Goal: Task Accomplishment & Management: Use online tool/utility

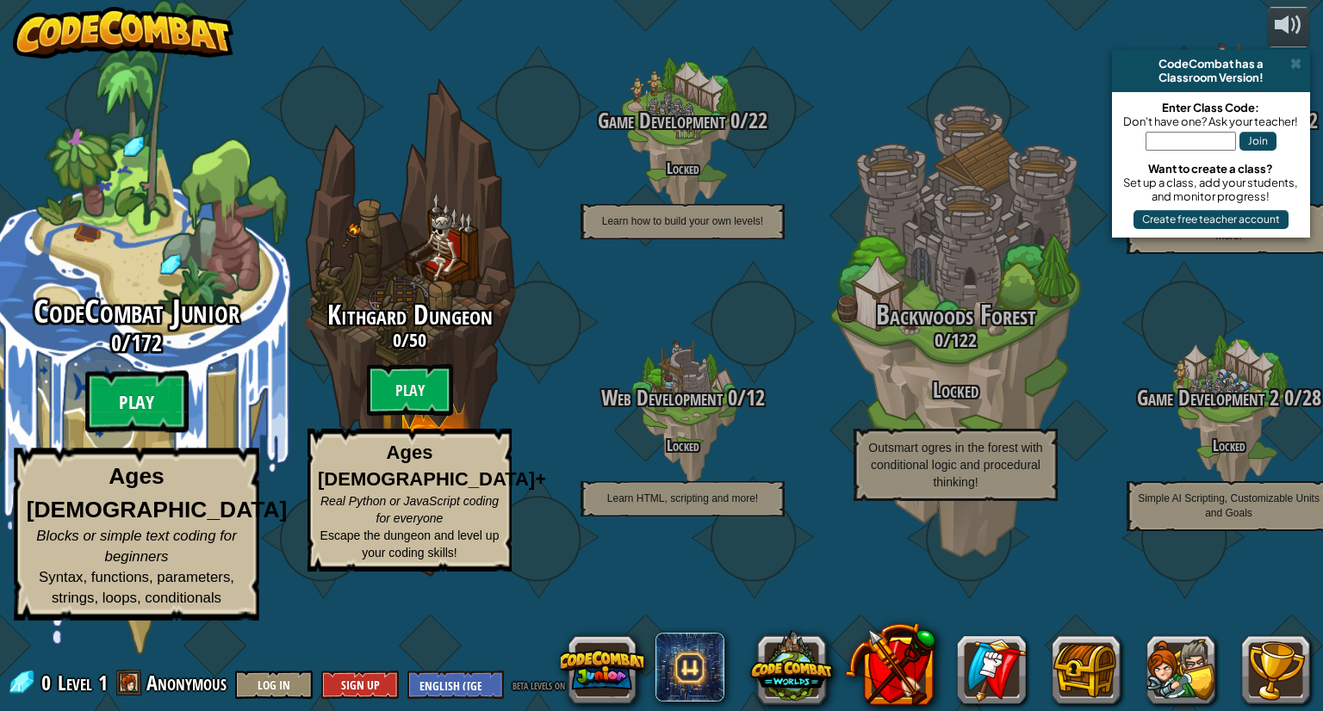
click at [157, 433] on btn "Play" at bounding box center [136, 402] width 103 height 62
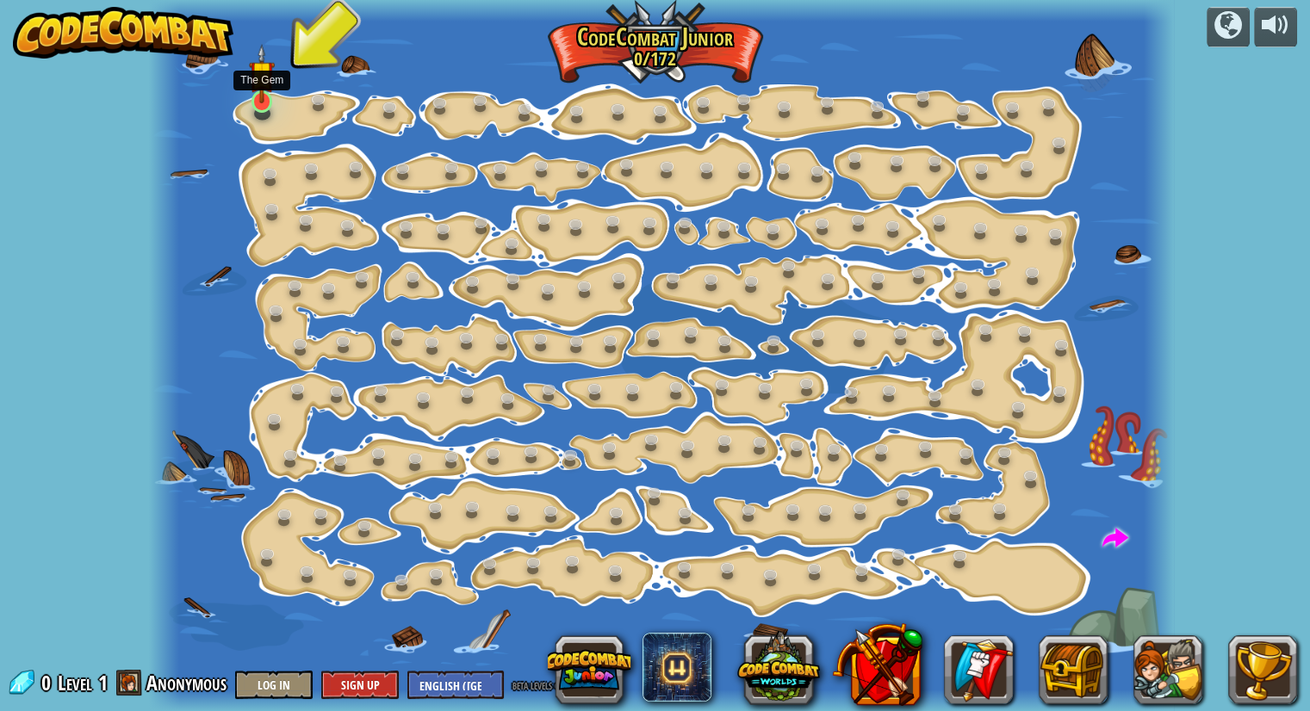
click at [260, 97] on img at bounding box center [262, 73] width 26 height 59
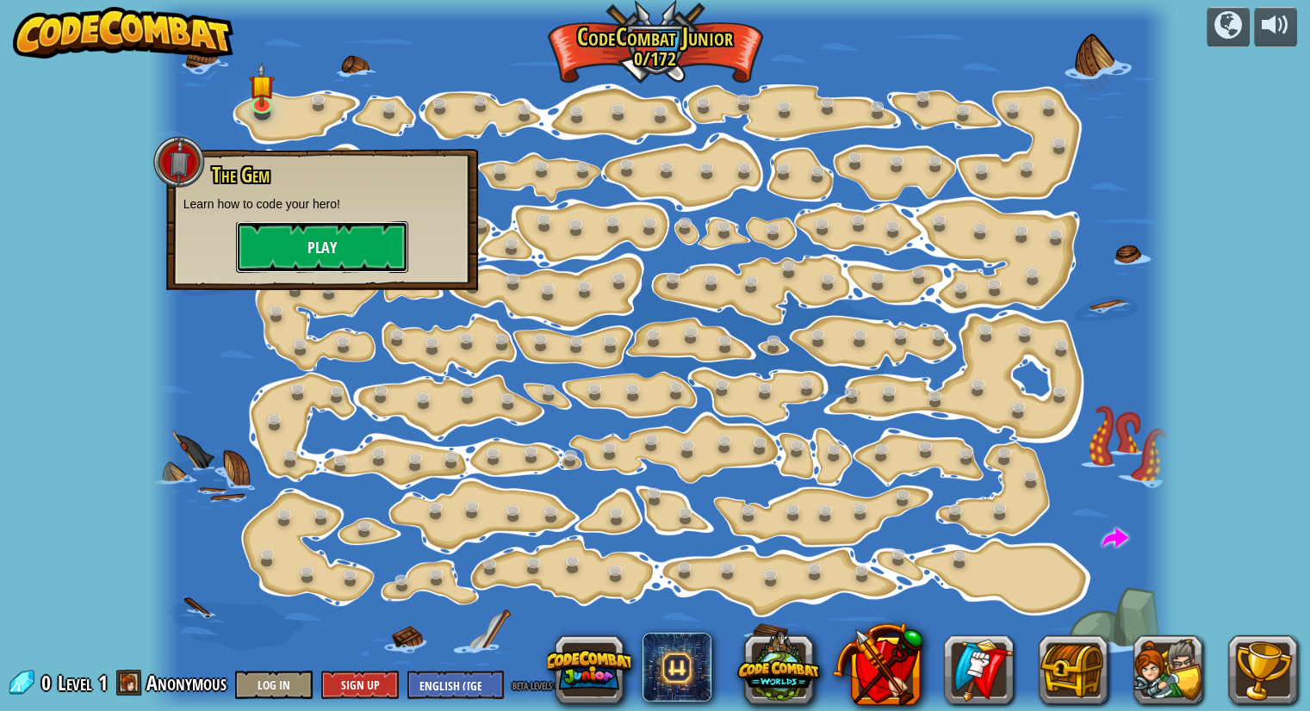
click at [296, 248] on button "Play" at bounding box center [322, 247] width 172 height 52
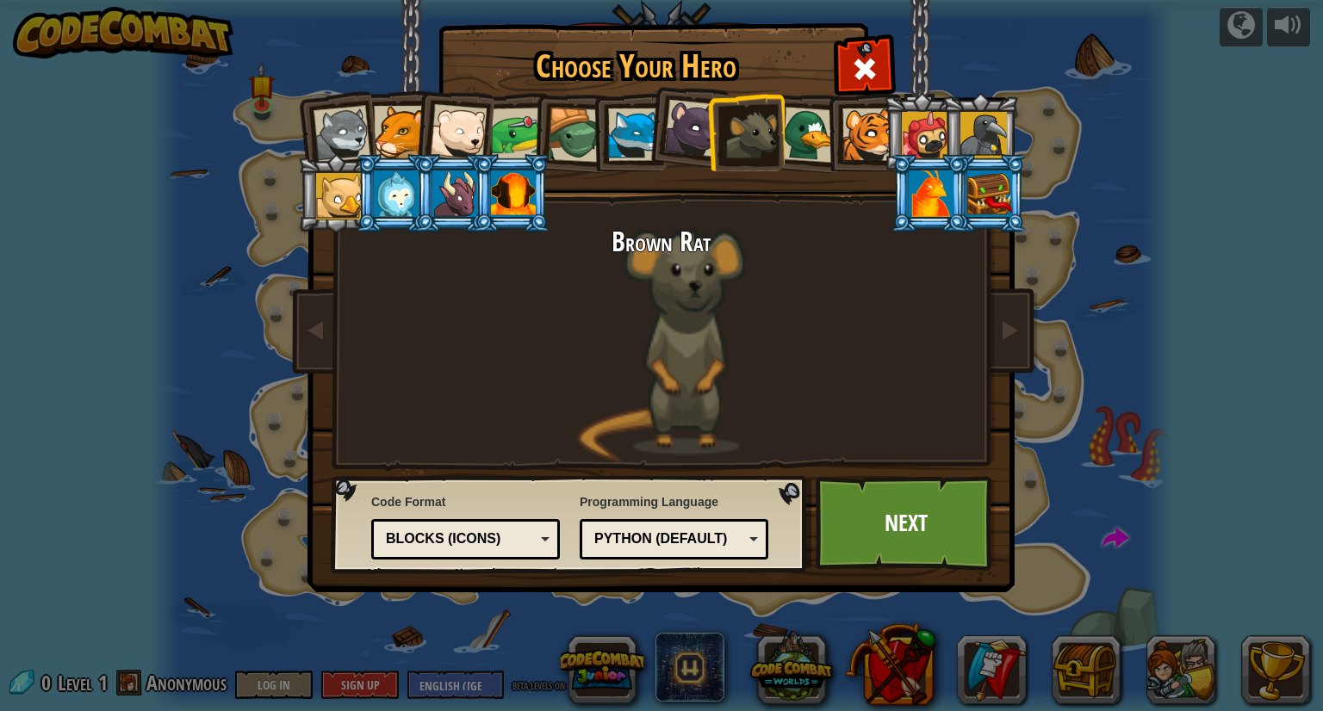
click at [503, 170] on div at bounding box center [513, 193] width 45 height 46
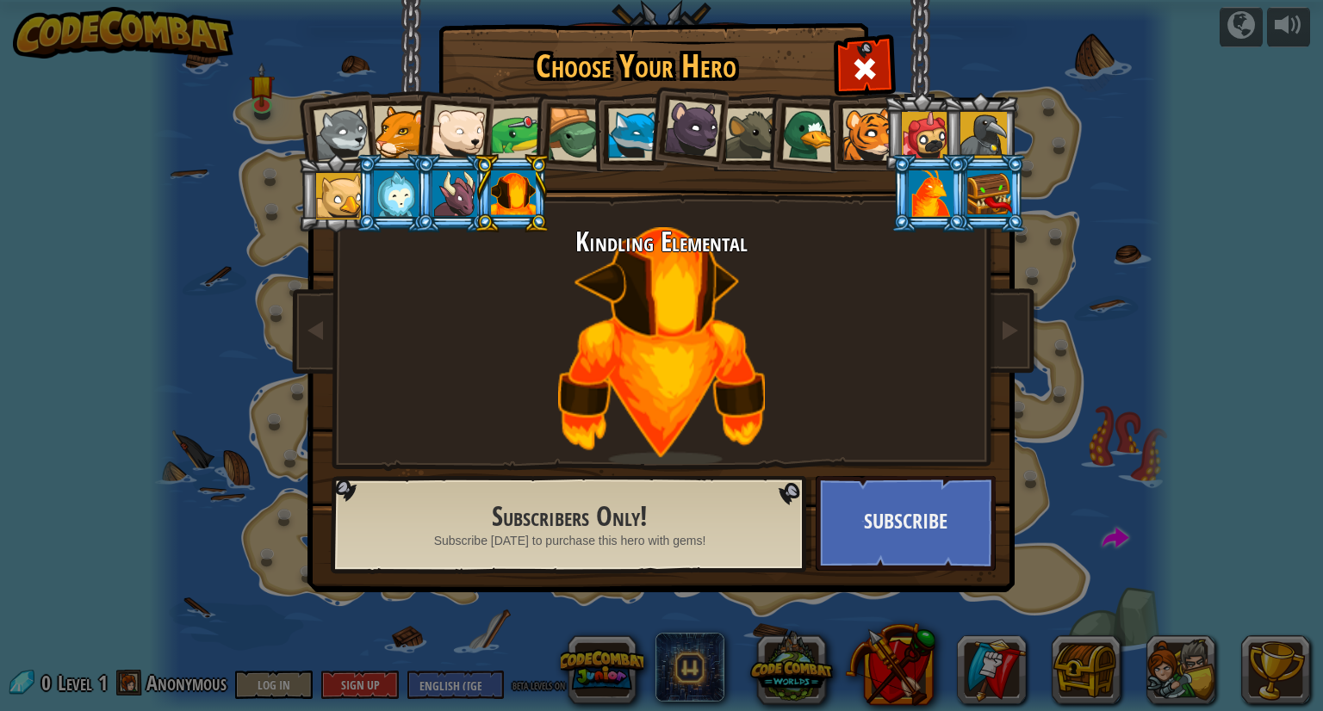
click at [961, 201] on li at bounding box center [928, 193] width 77 height 78
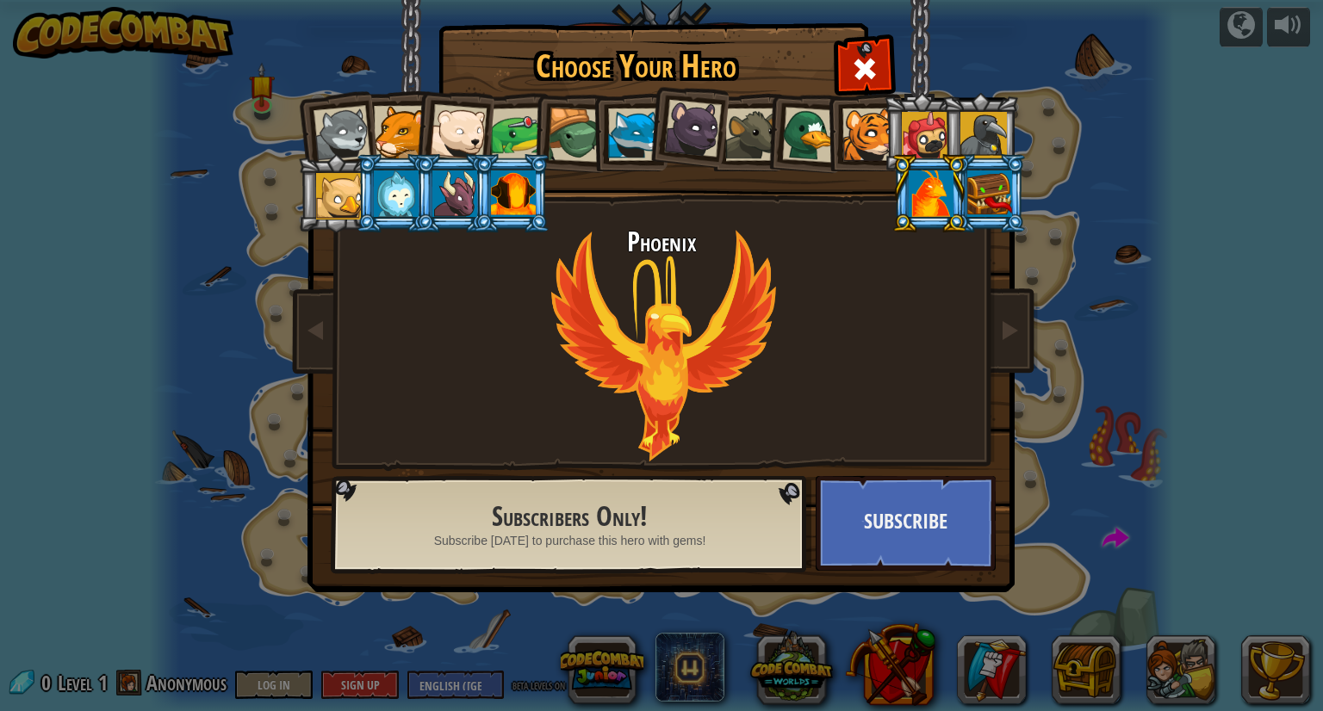
click at [960, 121] on div at bounding box center [983, 135] width 46 height 46
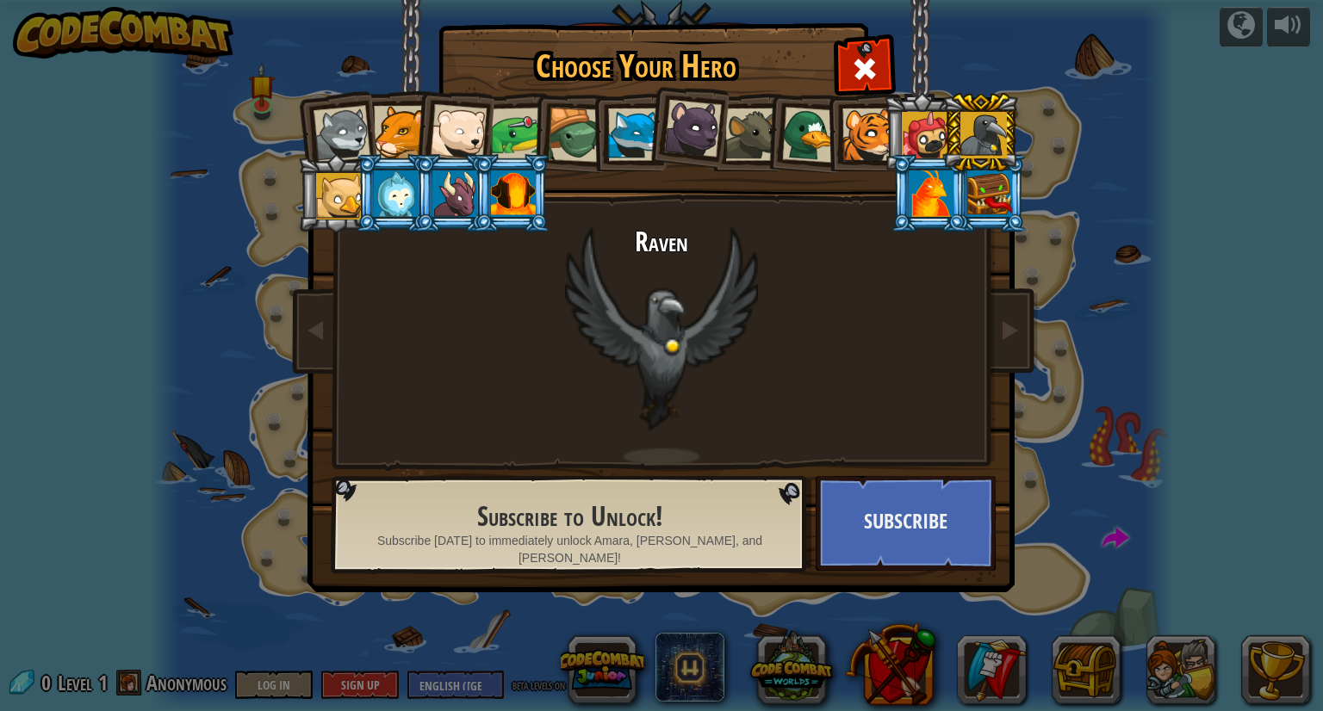
click at [893, 140] on li at bounding box center [921, 132] width 77 height 78
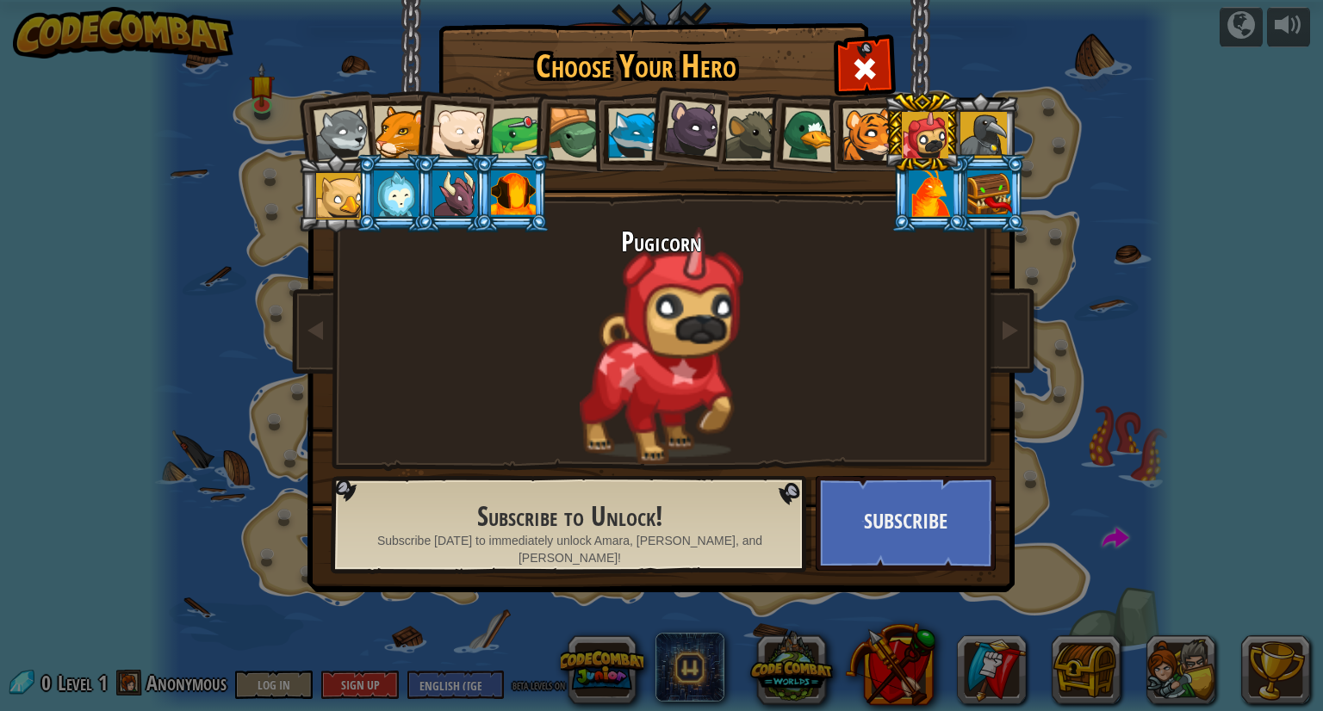
click at [837, 131] on li at bounding box center [862, 132] width 77 height 78
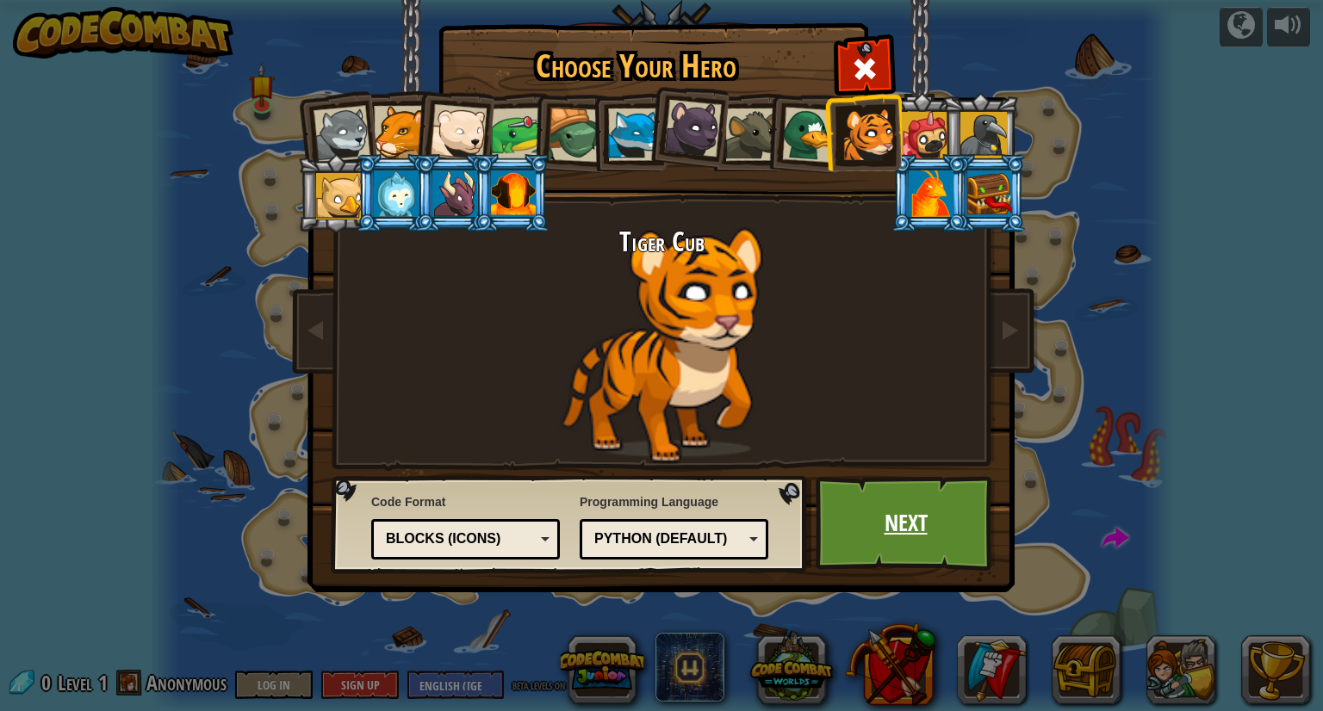
click at [883, 516] on link "Next" at bounding box center [905, 523] width 180 height 95
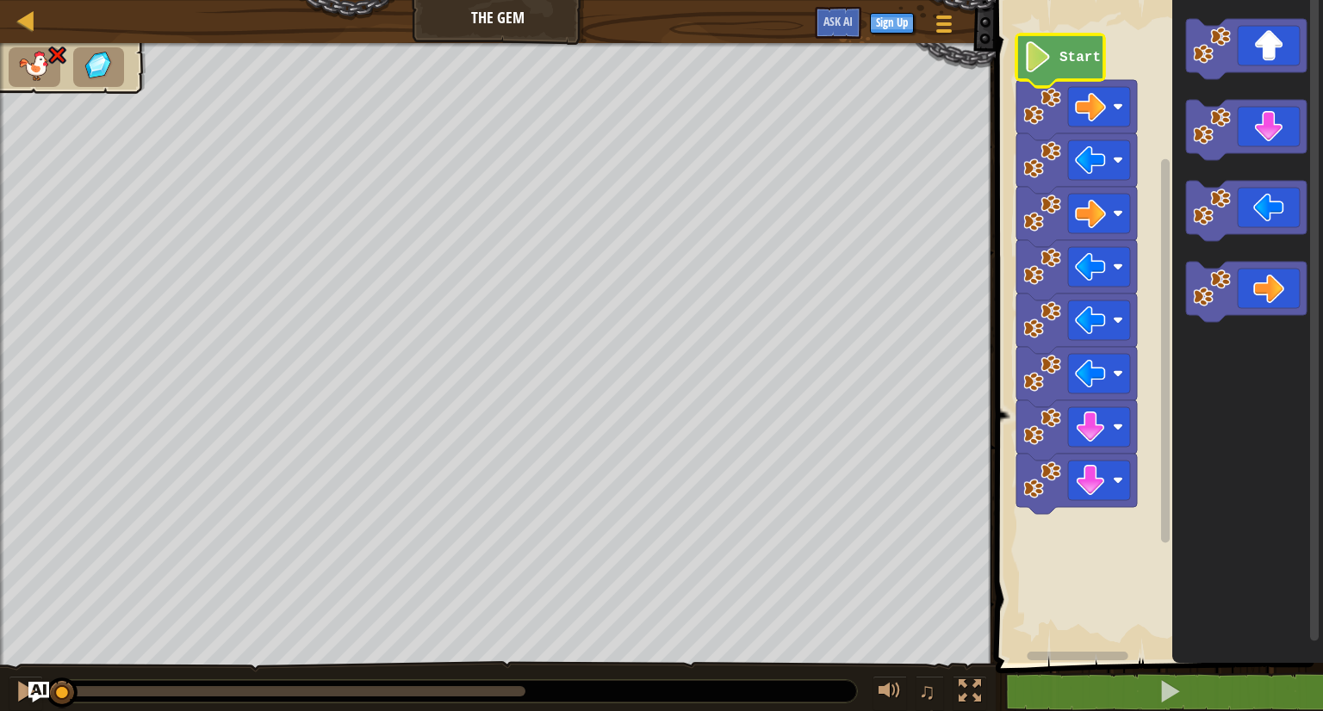
click at [1044, 55] on image "Blockly Workspace" at bounding box center [1037, 56] width 29 height 31
click at [1067, 46] on icon "Blockly Workspace" at bounding box center [1060, 60] width 88 height 53
click at [1050, 53] on image "Blockly Workspace" at bounding box center [1037, 56] width 29 height 31
click at [1040, 60] on image "Blockly Workspace" at bounding box center [1037, 56] width 29 height 31
click at [1238, 684] on button at bounding box center [1169, 692] width 332 height 40
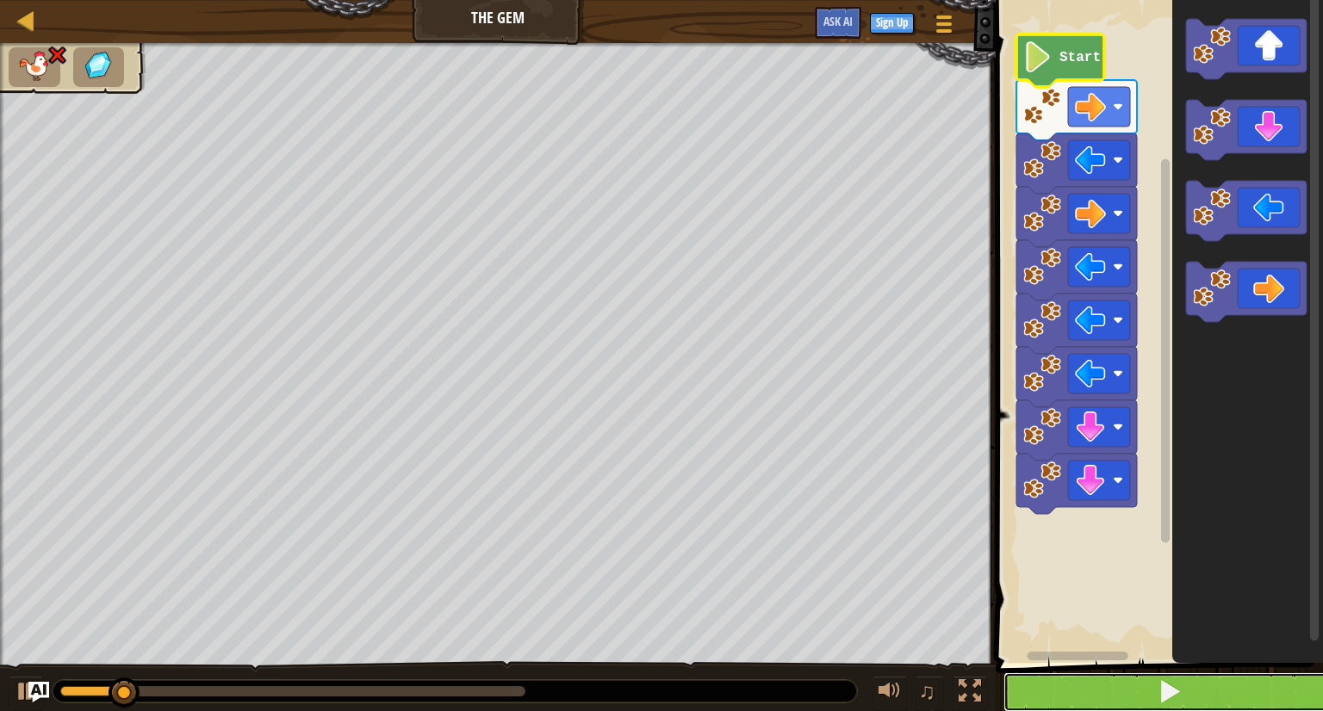
click at [1238, 684] on button at bounding box center [1169, 692] width 332 height 40
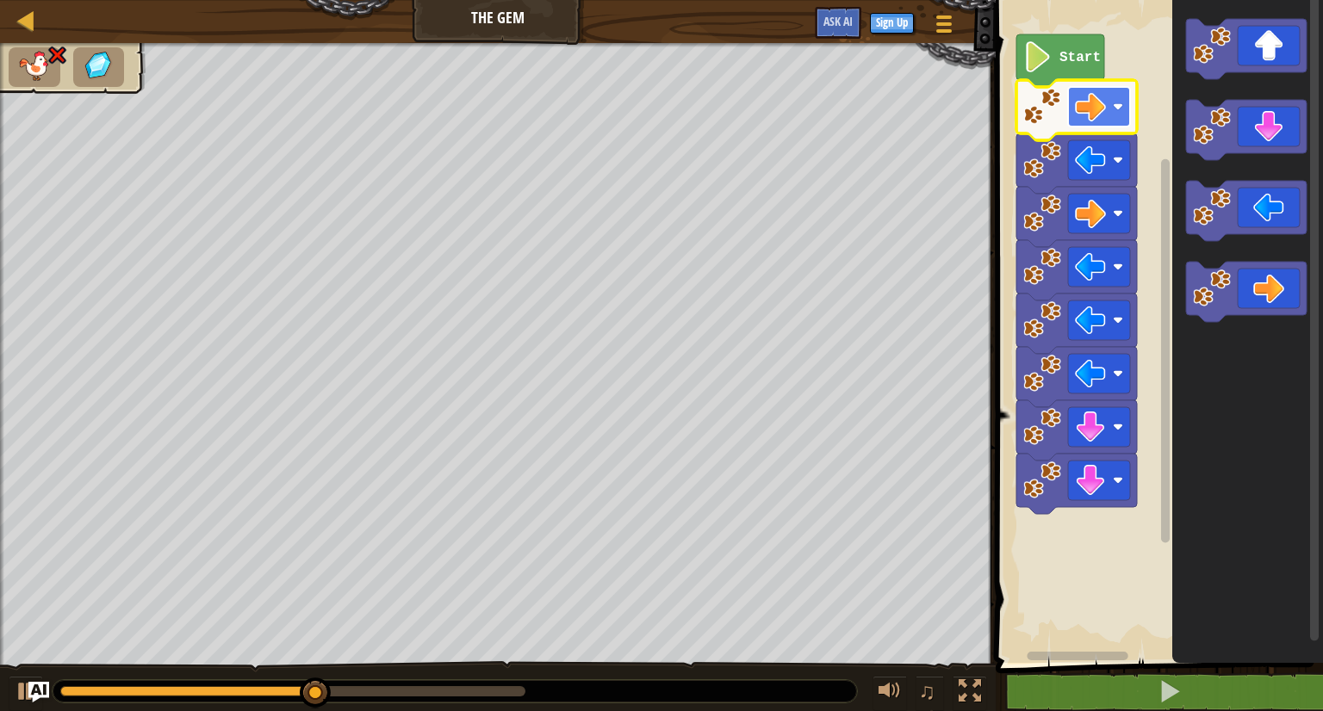
click at [1087, 100] on image "Blockly Workspace" at bounding box center [1090, 106] width 31 height 31
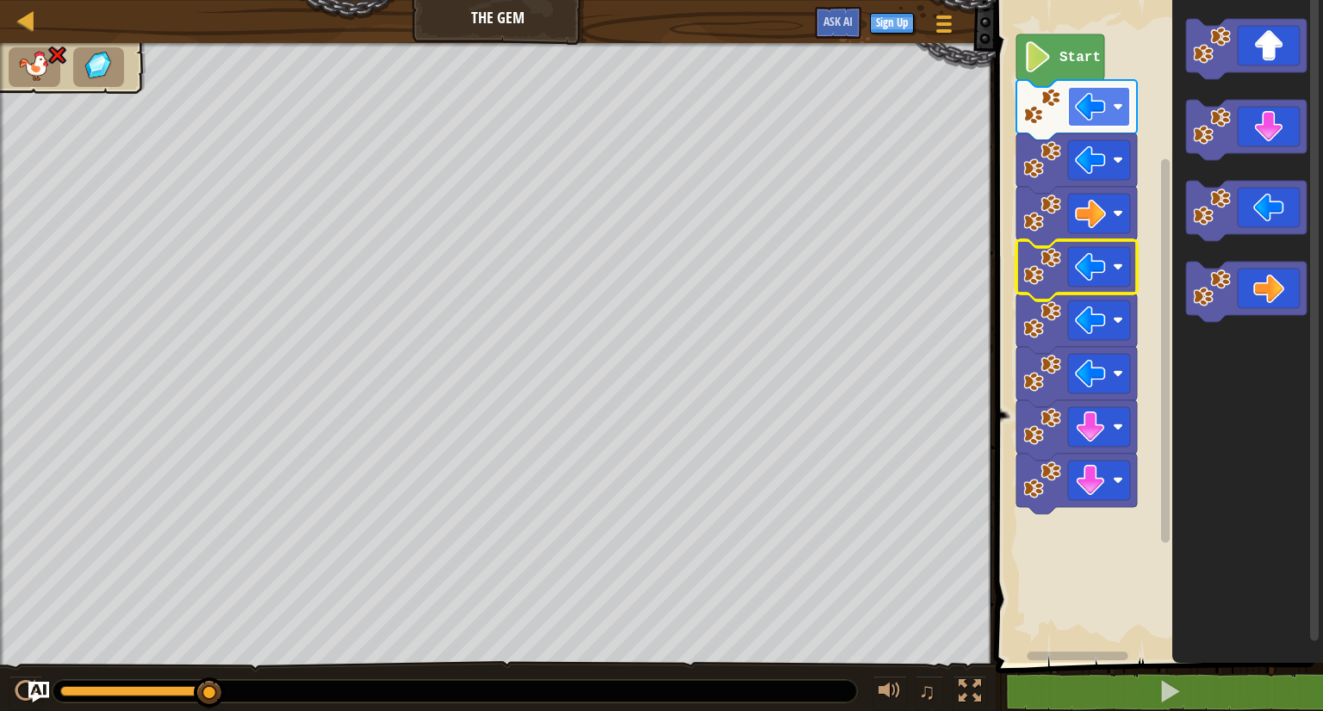
click at [1114, 106] on image "Blockly Workspace" at bounding box center [1117, 107] width 10 height 10
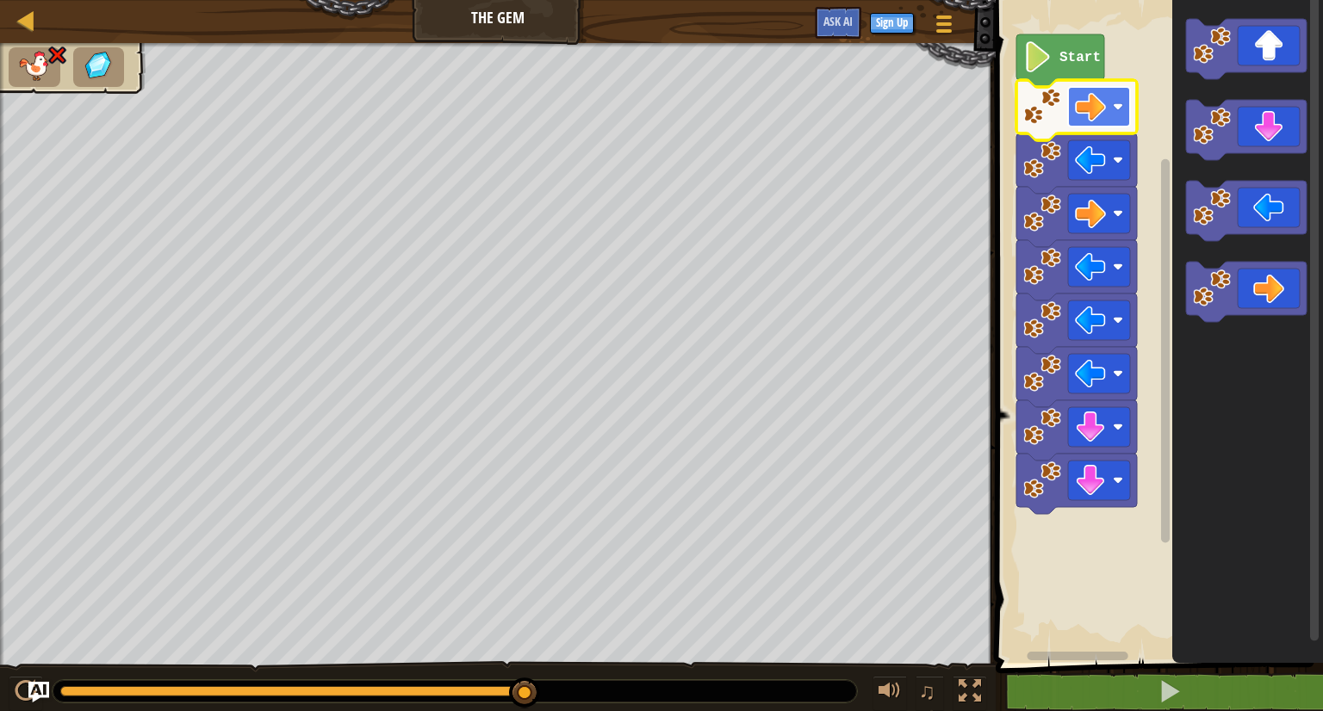
click at [1119, 102] on image "Blockly Workspace" at bounding box center [1117, 107] width 10 height 10
click at [1085, 107] on image "Blockly Workspace" at bounding box center [1090, 106] width 31 height 31
click at [1122, 111] on image "Blockly Workspace" at bounding box center [1117, 107] width 10 height 10
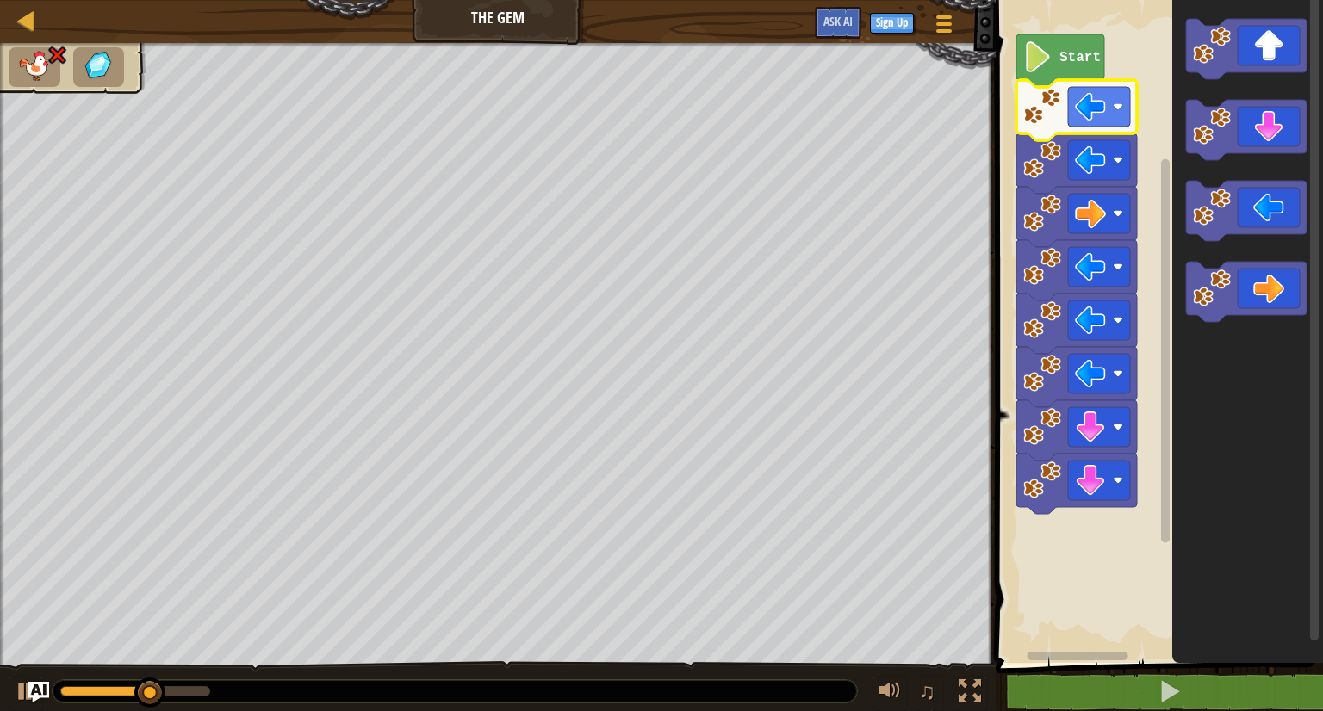
click at [1100, 134] on icon "Blockly Workspace" at bounding box center [1076, 163] width 121 height 60
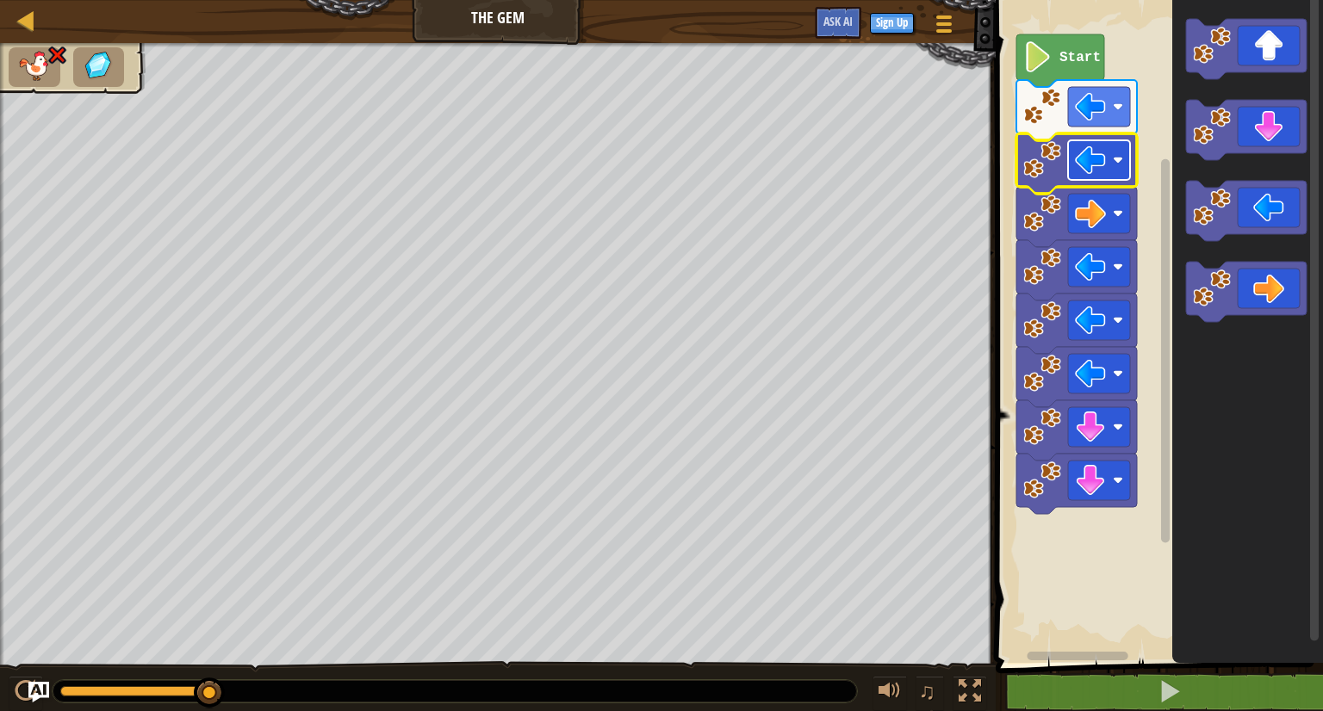
click at [1108, 163] on rect "Blockly Workspace" at bounding box center [1099, 160] width 62 height 40
